Goal: Find specific page/section: Find specific page/section

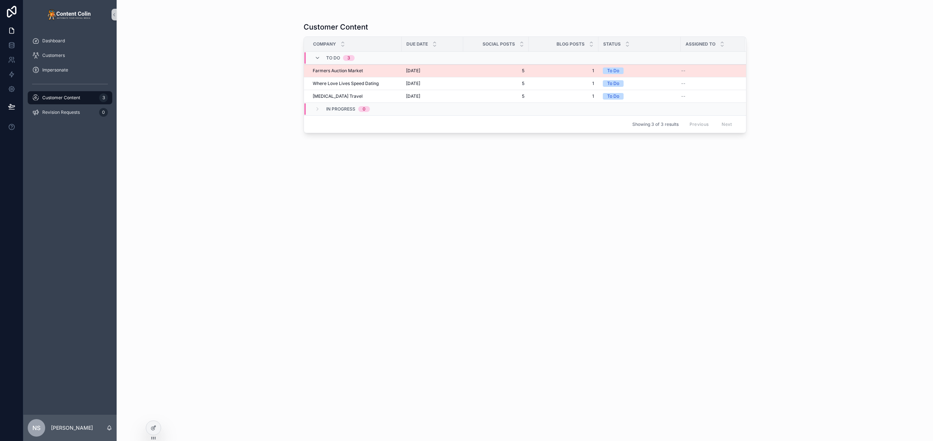
click at [386, 69] on div "Farmers Auction Market Farmers Auction Market" at bounding box center [355, 71] width 85 height 6
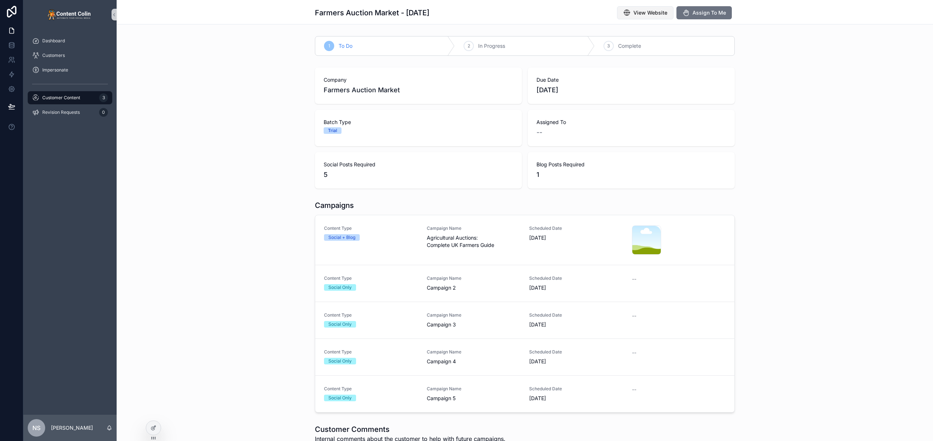
click at [646, 16] on button "View Website" at bounding box center [645, 12] width 56 height 13
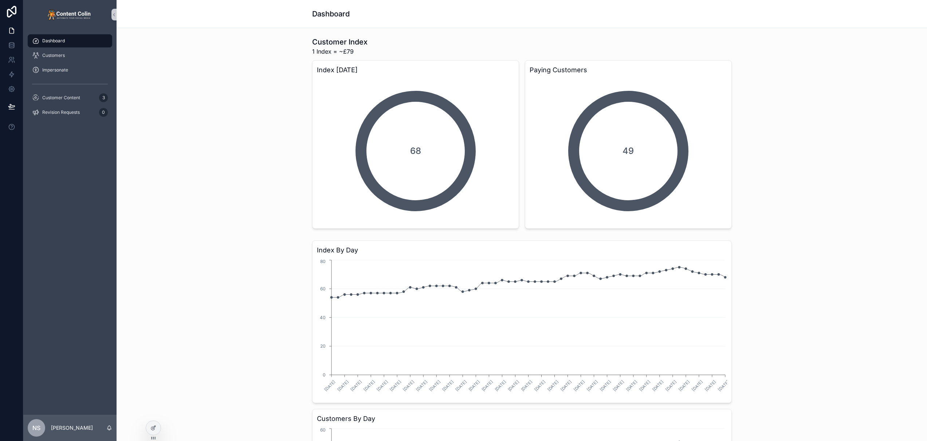
click at [273, 160] on div "Customer Index 1 Index = ~£79 Index [DATE] 68 Paying Customers 49" at bounding box center [521, 132] width 799 height 197
click at [50, 54] on span "Customers" at bounding box center [53, 55] width 23 height 6
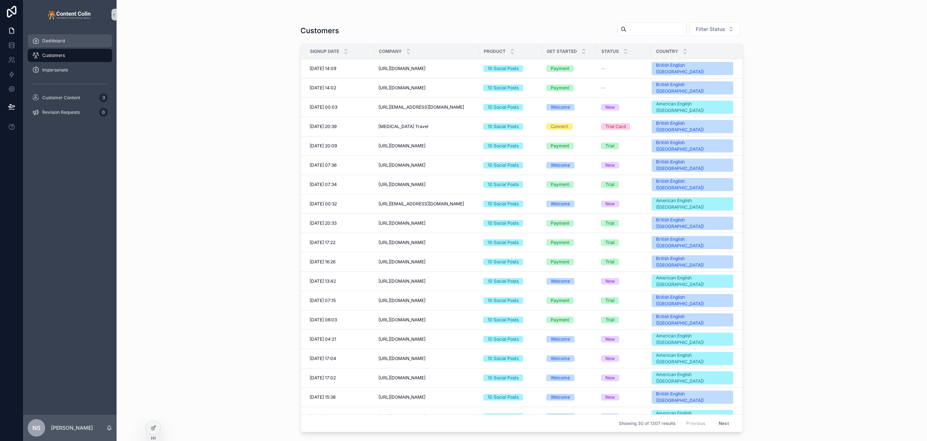
click at [55, 43] on span "Dashboard" at bounding box center [53, 41] width 23 height 6
